Goal: Task Accomplishment & Management: Manage account settings

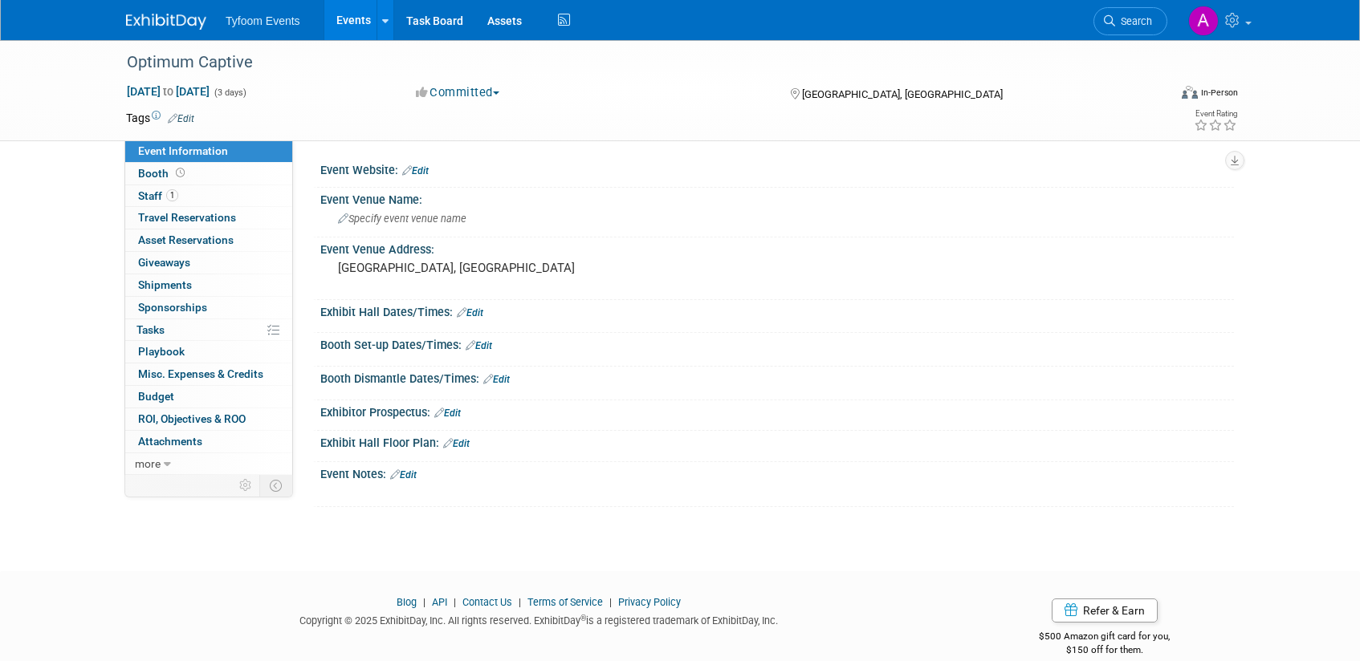
click at [348, 20] on link "Events" at bounding box center [353, 20] width 59 height 40
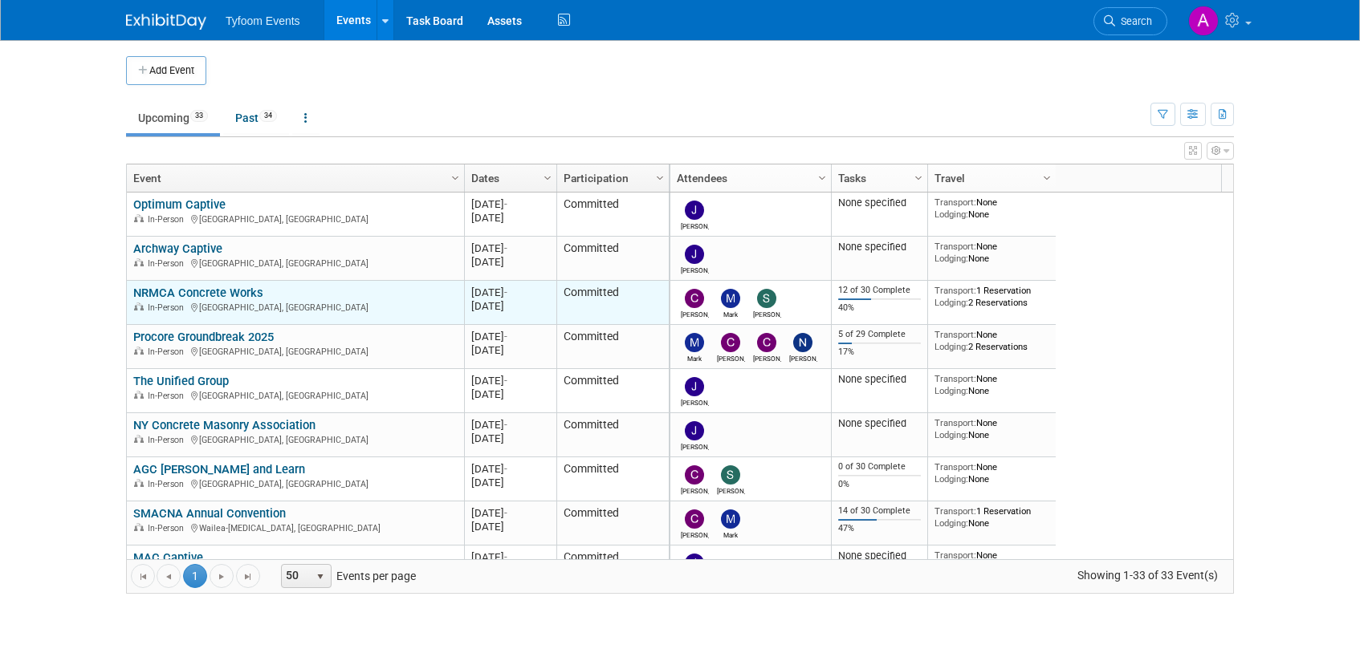
click at [198, 288] on link "NRMCA Concrete Works" at bounding box center [198, 293] width 130 height 14
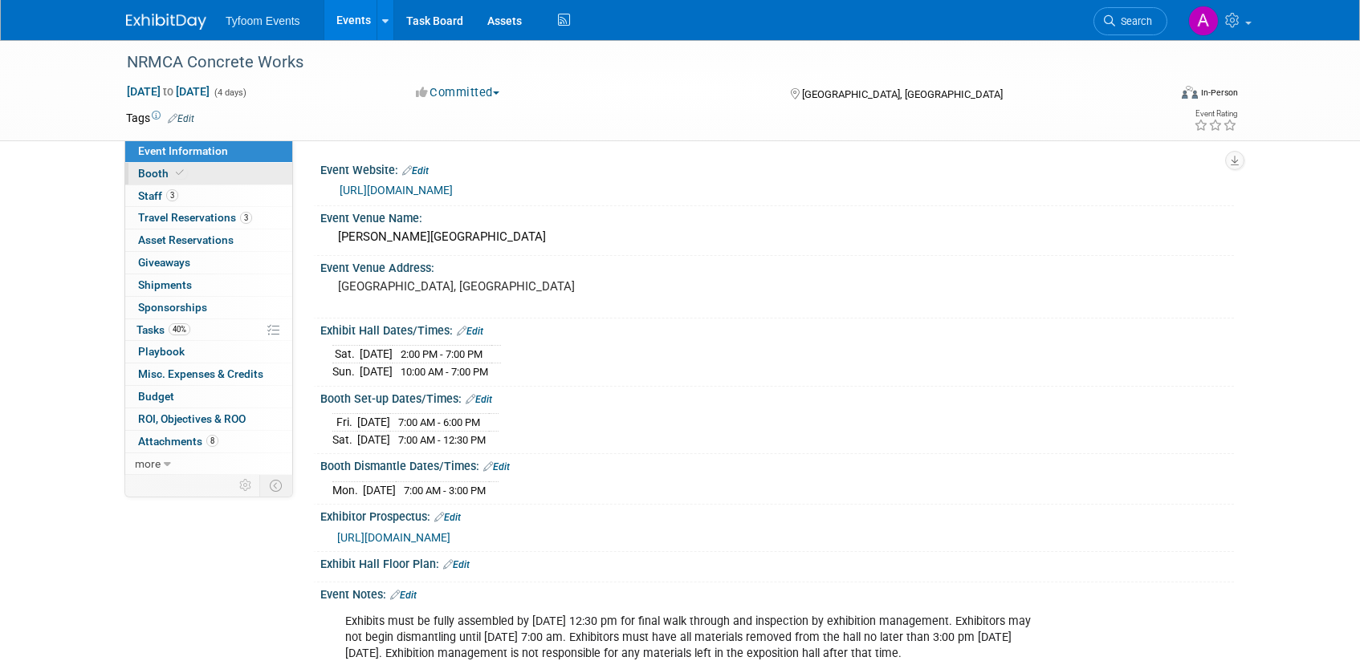
click at [165, 175] on span "Booth" at bounding box center [162, 173] width 49 height 13
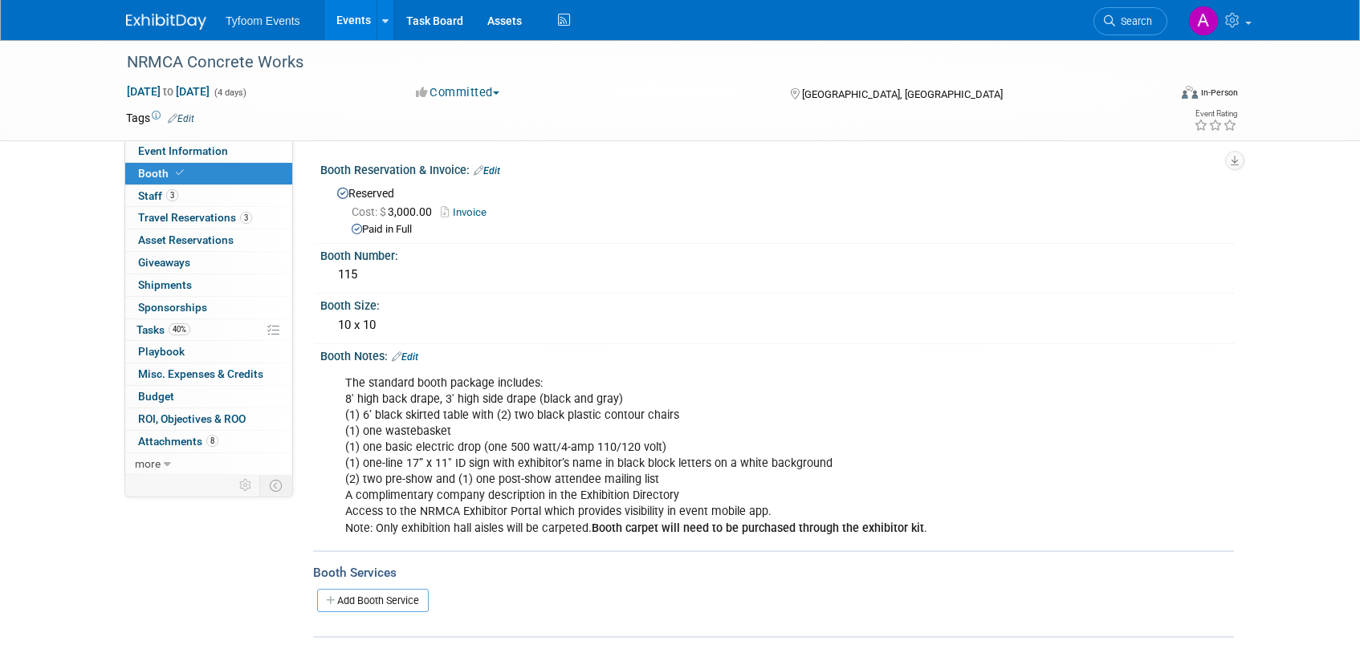
click at [347, 25] on link "Events" at bounding box center [353, 20] width 59 height 40
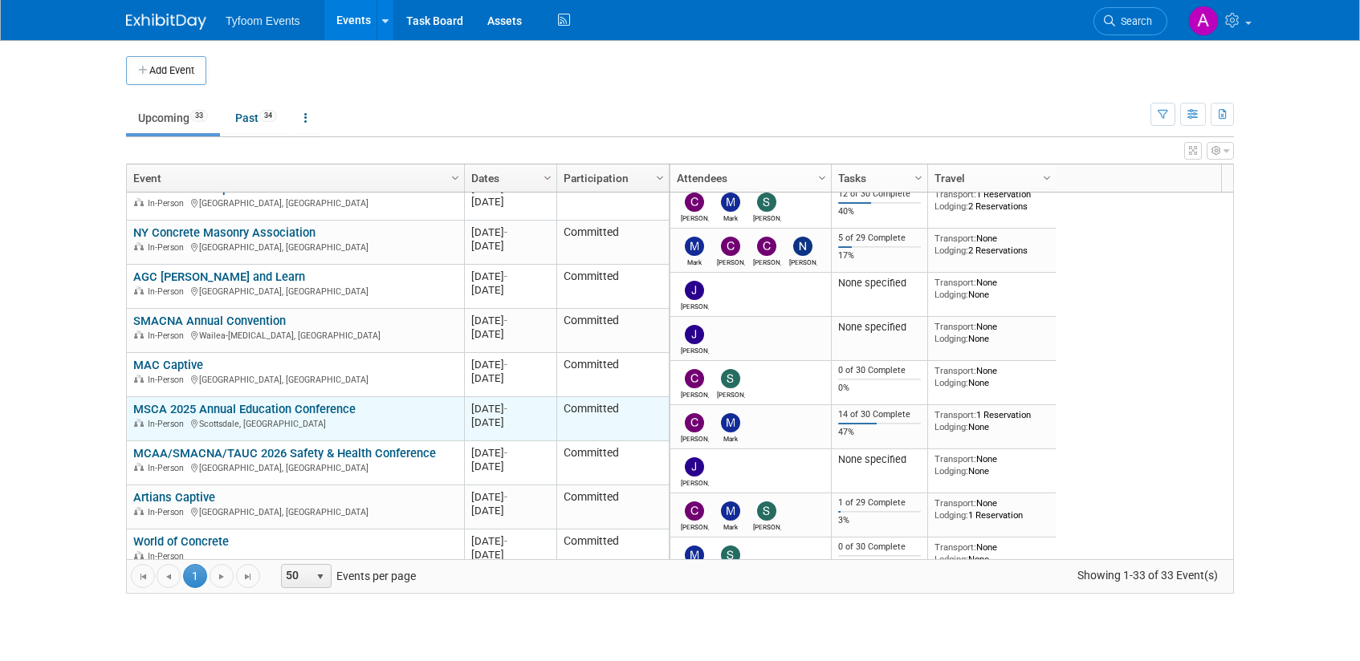
scroll to position [96, 0]
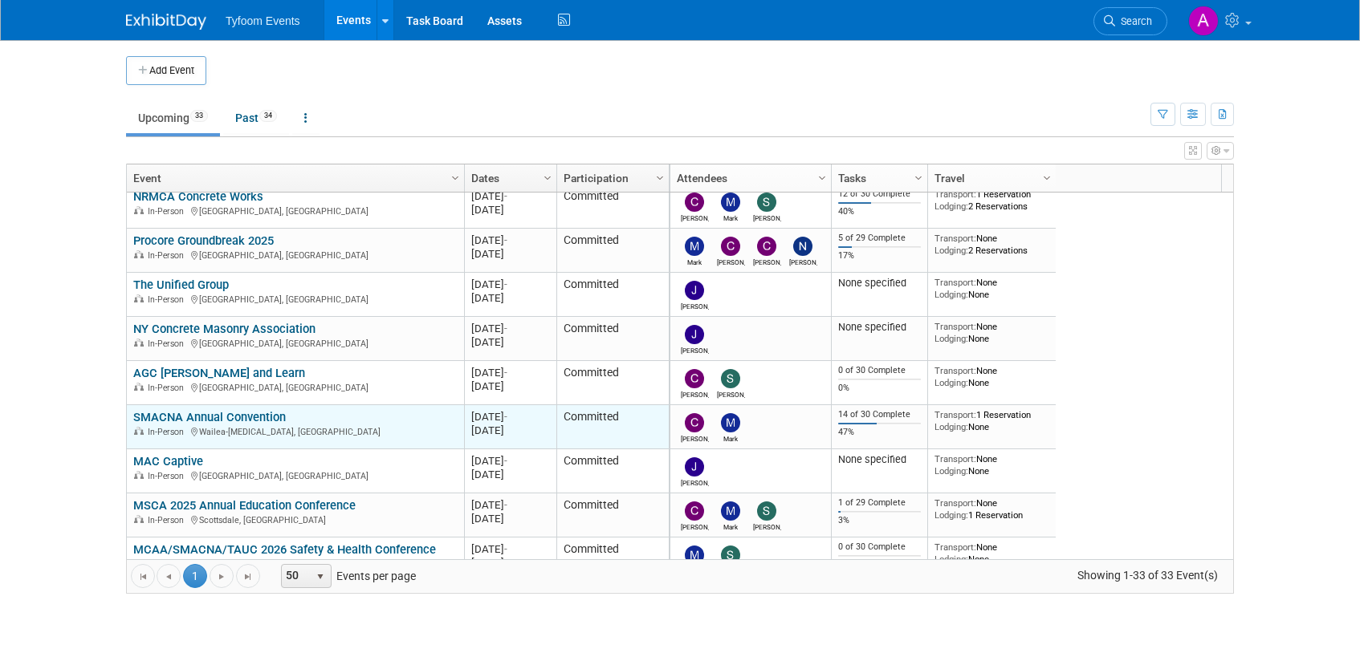
click at [209, 421] on link "SMACNA Annual Convention" at bounding box center [209, 417] width 153 height 14
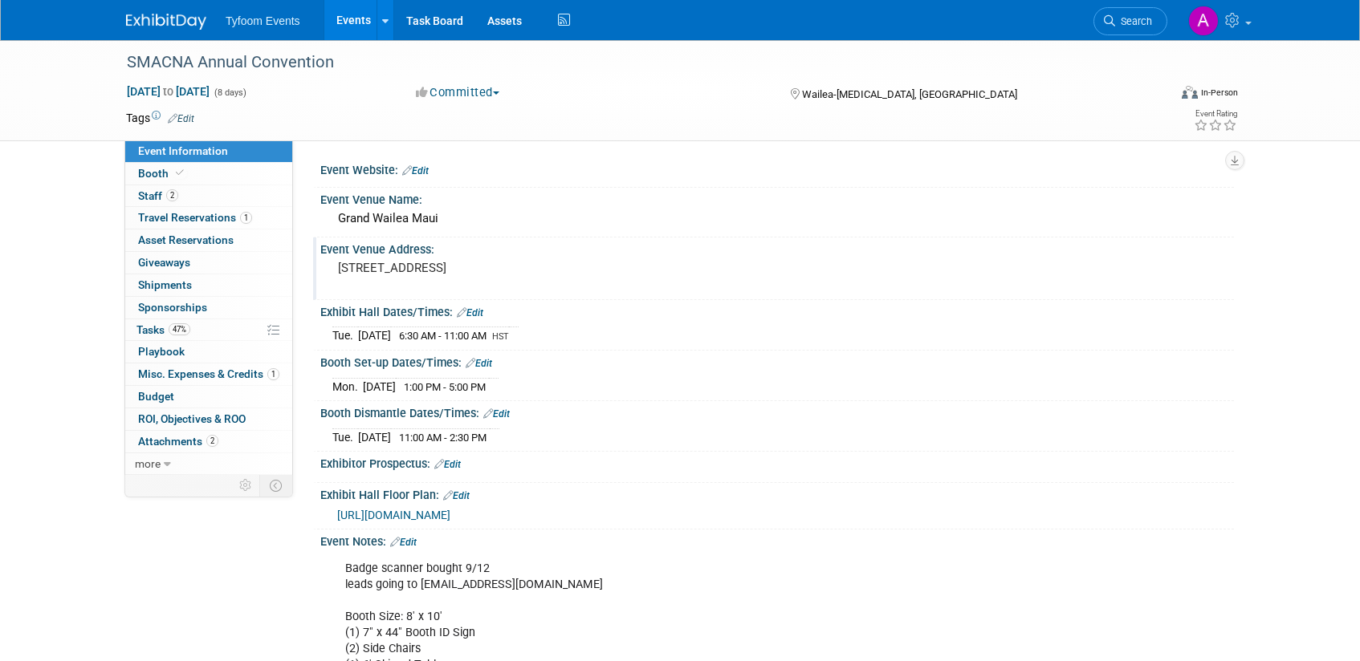
drag, startPoint x: 466, startPoint y: 267, endPoint x: 568, endPoint y: 267, distance: 102.7
click at [568, 267] on pre "[STREET_ADDRESS]" at bounding box center [510, 268] width 345 height 14
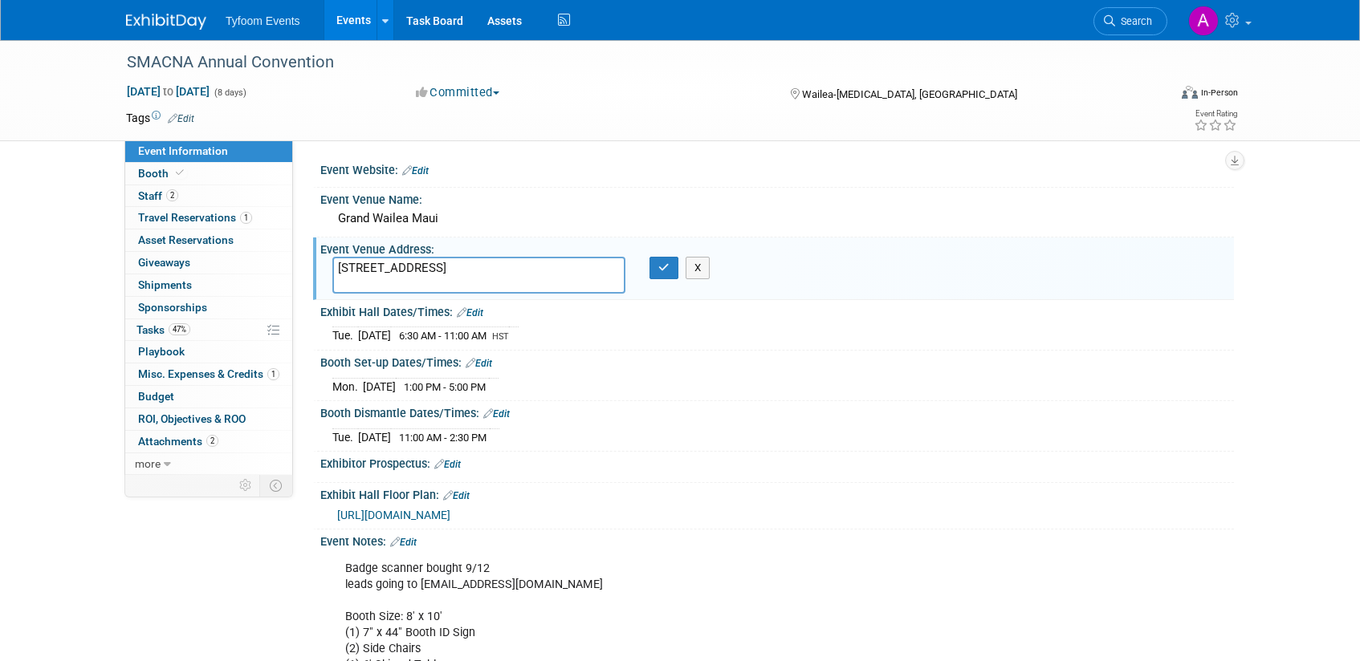
click at [563, 266] on textarea "[STREET_ADDRESS]" at bounding box center [478, 275] width 293 height 37
drag, startPoint x: 563, startPoint y: 266, endPoint x: 476, endPoint y: 266, distance: 86.7
click at [476, 266] on textarea "[STREET_ADDRESS]" at bounding box center [478, 275] width 293 height 37
click at [665, 269] on icon "button" at bounding box center [663, 267] width 11 height 10
